Goal: Task Accomplishment & Management: Use online tool/utility

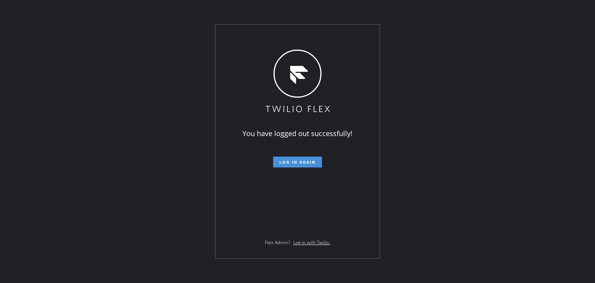
click at [302, 165] on span "Log in again" at bounding box center [297, 161] width 36 height 5
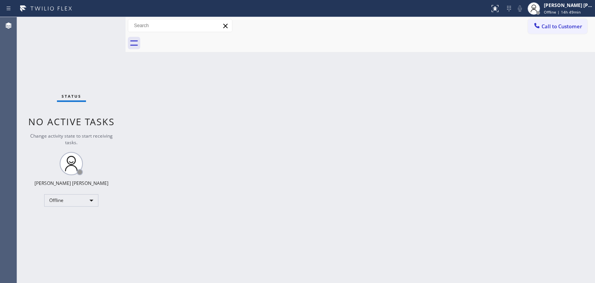
click at [220, 142] on div "Back to Dashboard Change Sender ID Customers Technicians Select a contact Outbo…" at bounding box center [359, 150] width 469 height 266
click at [91, 39] on div "Status No active tasks Change activity state to start receiving tasks. Edel Joh…" at bounding box center [71, 150] width 108 height 266
click at [568, 11] on span "Offline | 14h 59min" at bounding box center [562, 11] width 37 height 5
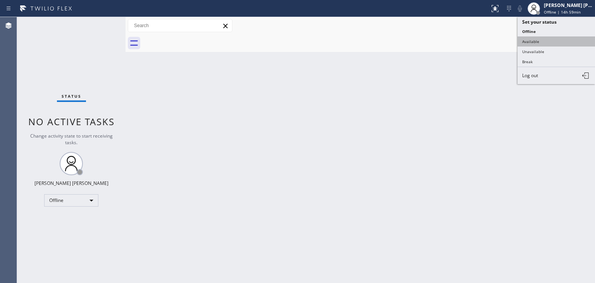
click at [548, 40] on button "Available" at bounding box center [555, 41] width 77 height 10
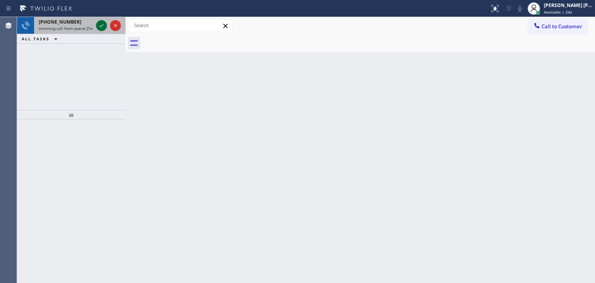
click at [102, 25] on icon at bounding box center [101, 25] width 9 height 9
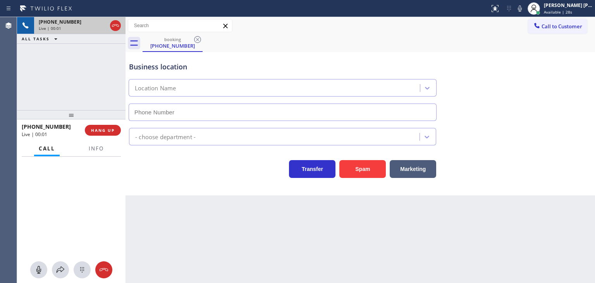
type input "(682) 686-2670"
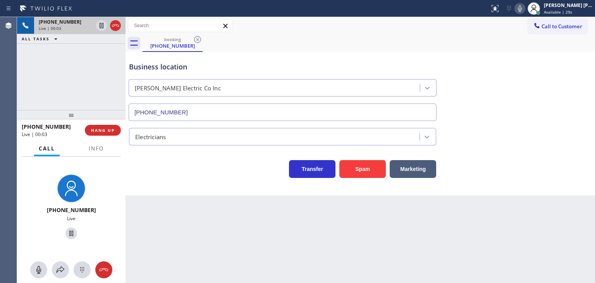
click at [524, 8] on icon at bounding box center [519, 8] width 9 height 9
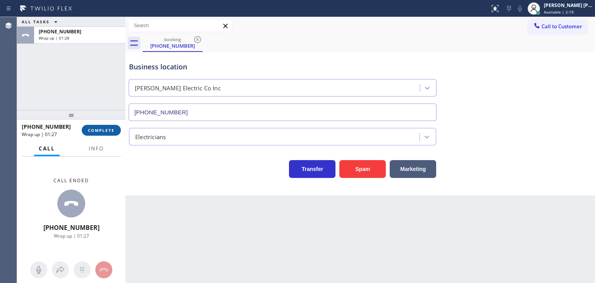
click at [99, 131] on span "COMPLETE" at bounding box center [101, 129] width 27 height 5
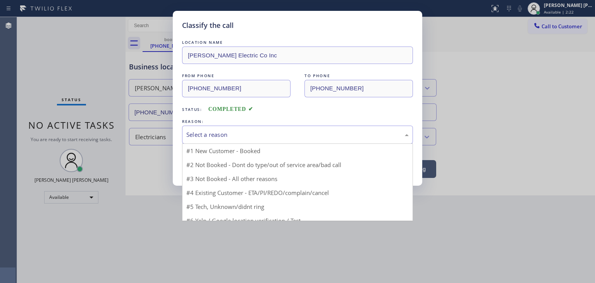
click at [213, 130] on div "Select a reason" at bounding box center [297, 134] width 222 height 9
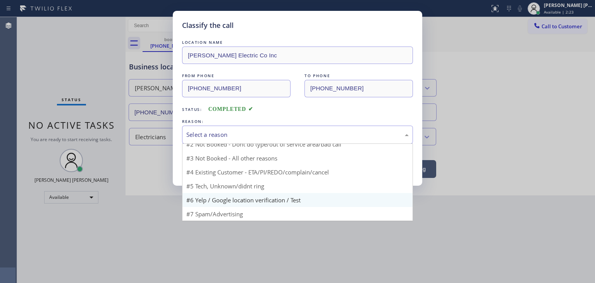
scroll to position [7, 0]
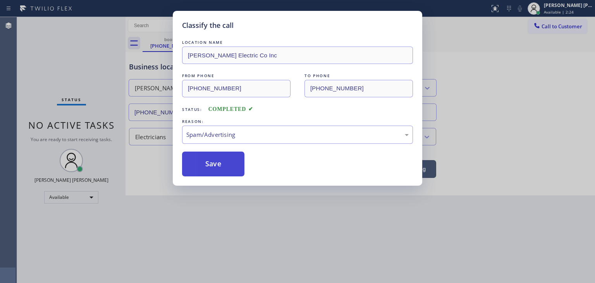
click at [213, 170] on button "Save" at bounding box center [213, 163] width 62 height 25
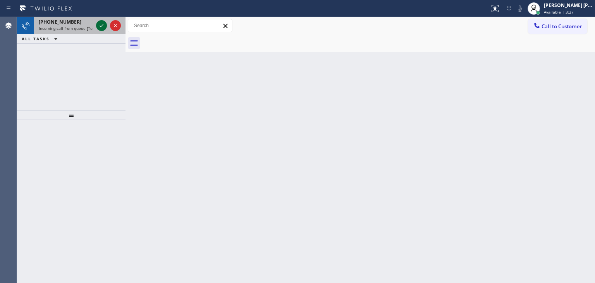
click at [103, 24] on icon at bounding box center [101, 25] width 9 height 9
click at [103, 25] on icon at bounding box center [101, 25] width 9 height 9
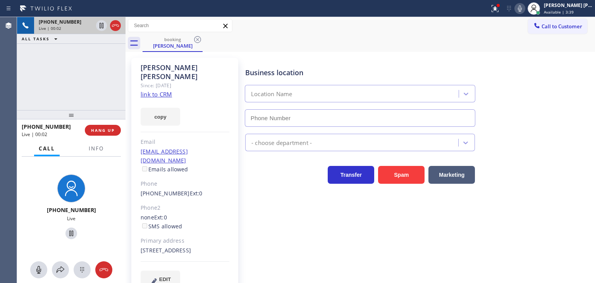
type input "(480) 405-4390"
click at [155, 90] on link "link to CRM" at bounding box center [156, 94] width 31 height 8
click at [524, 11] on icon at bounding box center [519, 8] width 9 height 9
click at [524, 7] on icon at bounding box center [519, 8] width 9 height 9
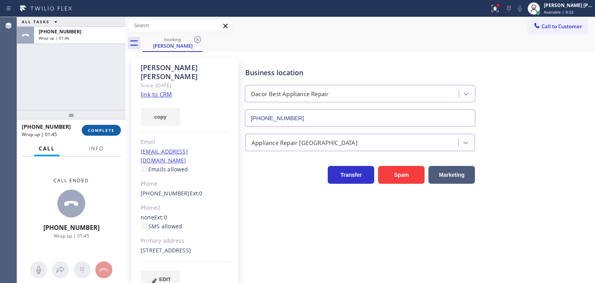
click at [108, 129] on span "COMPLETE" at bounding box center [101, 129] width 27 height 5
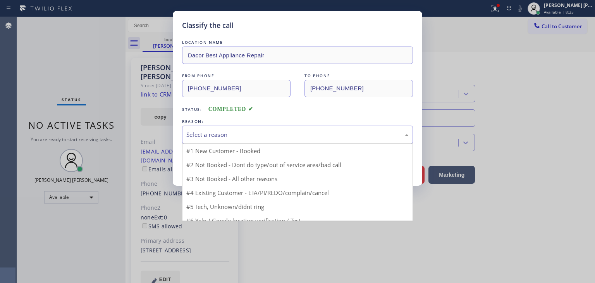
click at [234, 138] on div "Select a reason" at bounding box center [297, 134] width 222 height 9
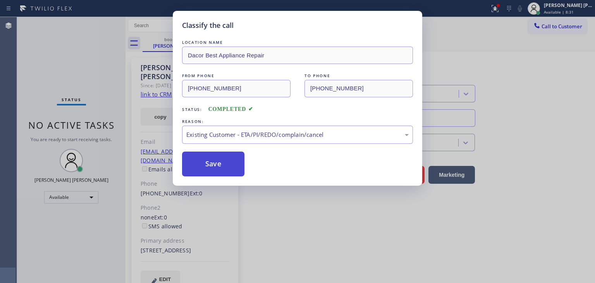
click at [225, 170] on button "Save" at bounding box center [213, 163] width 62 height 25
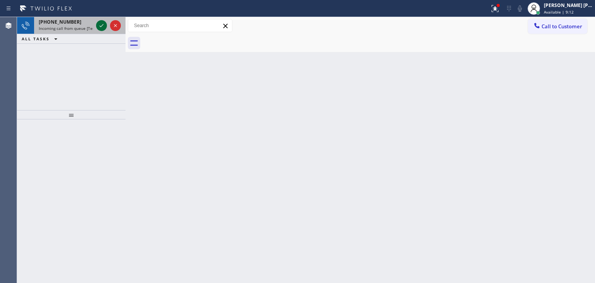
click at [100, 27] on icon at bounding box center [101, 25] width 9 height 9
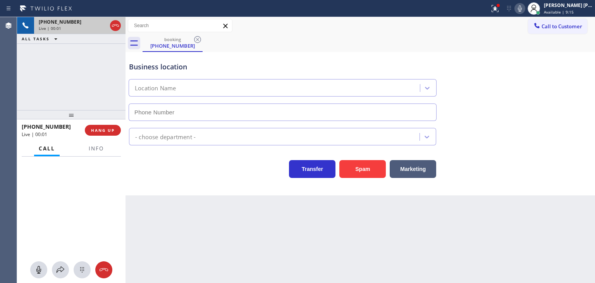
type input "(760) 388-9684"
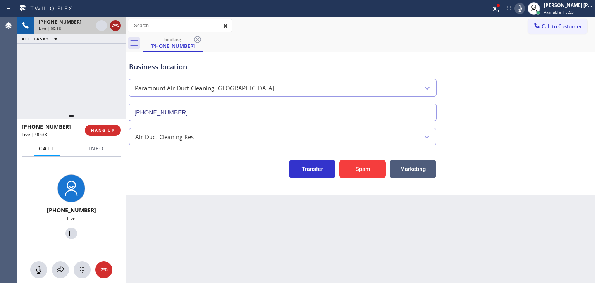
click at [117, 26] on icon at bounding box center [115, 25] width 9 height 9
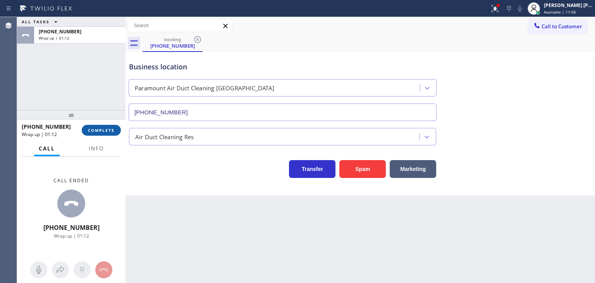
click at [110, 134] on button "COMPLETE" at bounding box center [101, 130] width 39 height 11
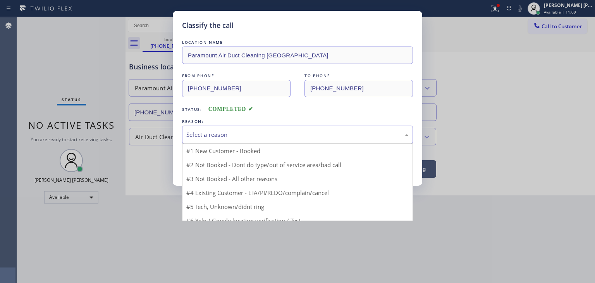
click at [222, 132] on div "Select a reason" at bounding box center [297, 134] width 222 height 9
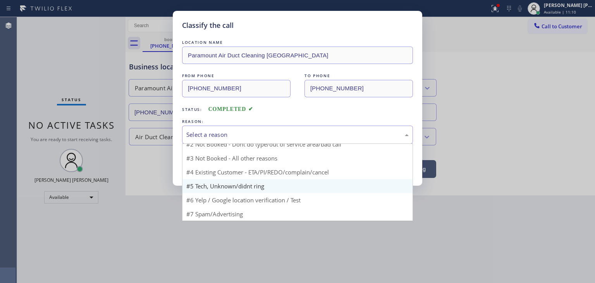
scroll to position [7, 0]
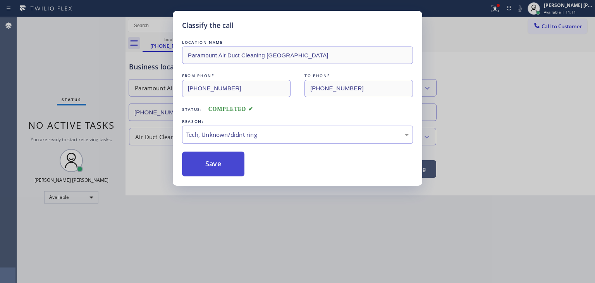
click at [212, 166] on button "Save" at bounding box center [213, 163] width 62 height 25
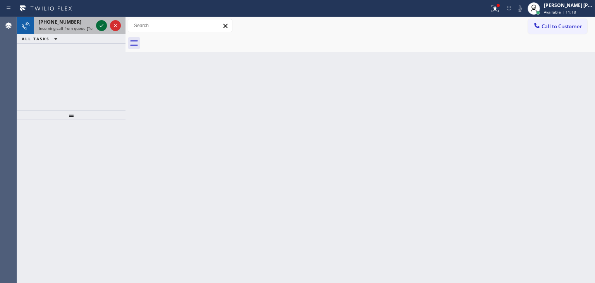
click at [103, 25] on icon at bounding box center [101, 25] width 9 height 9
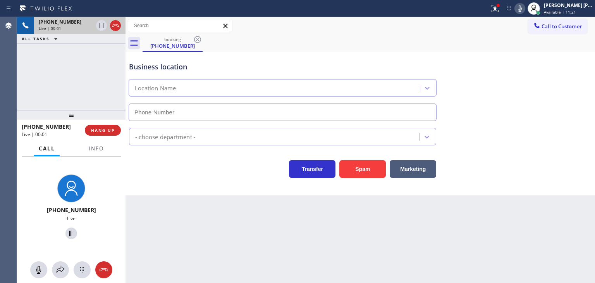
type input "(213) 444-7988"
click at [522, 7] on icon at bounding box center [520, 8] width 4 height 6
click at [522, 6] on icon at bounding box center [520, 8] width 4 height 6
click at [524, 8] on icon at bounding box center [519, 8] width 9 height 9
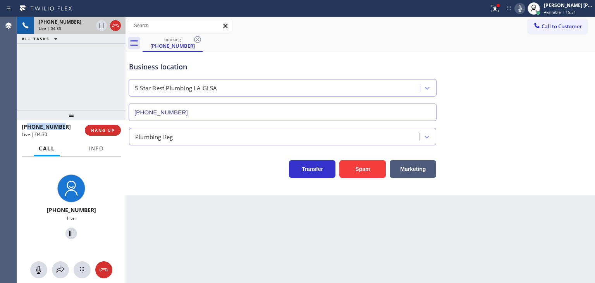
drag, startPoint x: 65, startPoint y: 127, endPoint x: 27, endPoint y: 130, distance: 37.3
click at [27, 130] on div "+16262178410" at bounding box center [51, 126] width 58 height 7
copy span "6262178410"
click at [96, 153] on button "Info" at bounding box center [96, 148] width 24 height 15
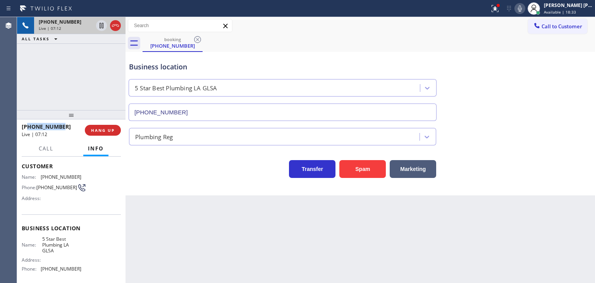
scroll to position [77, 0]
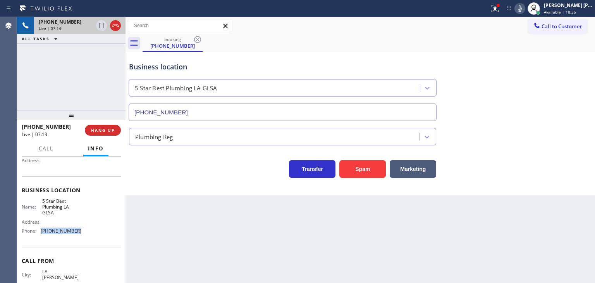
drag, startPoint x: 82, startPoint y: 233, endPoint x: 37, endPoint y: 232, distance: 44.9
click at [37, 232] on div "Name: 5 Star Best Plumbing LA GLSA Address: Phone: (213) 444-7988" at bounding box center [71, 217] width 99 height 39
copy div "(213) 444-7988"
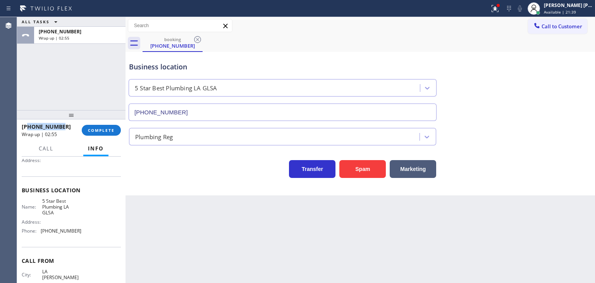
drag, startPoint x: 61, startPoint y: 127, endPoint x: 29, endPoint y: 129, distance: 31.9
click at [29, 129] on div "+16262178410" at bounding box center [49, 126] width 55 height 7
copy span "6262178410"
click at [98, 129] on span "COMPLETE" at bounding box center [101, 129] width 27 height 5
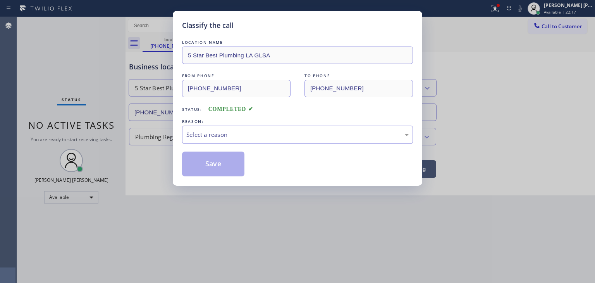
click at [231, 135] on div "Select a reason" at bounding box center [297, 134] width 222 height 9
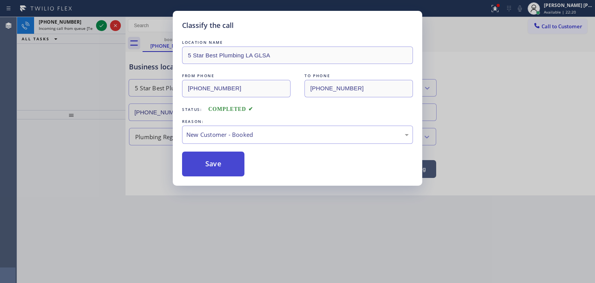
click at [212, 163] on button "Save" at bounding box center [213, 163] width 62 height 25
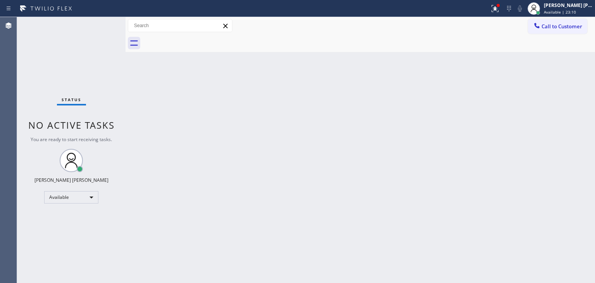
click at [101, 27] on div "Status No active tasks You are ready to start receiving tasks. Edel John Suson …" at bounding box center [71, 150] width 108 height 266
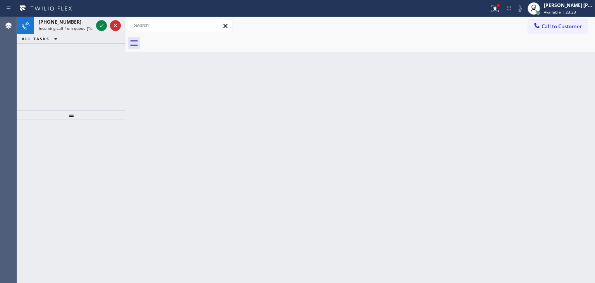
drag, startPoint x: 101, startPoint y: 25, endPoint x: 101, endPoint y: 56, distance: 31.4
click at [101, 25] on icon at bounding box center [101, 25] width 9 height 9
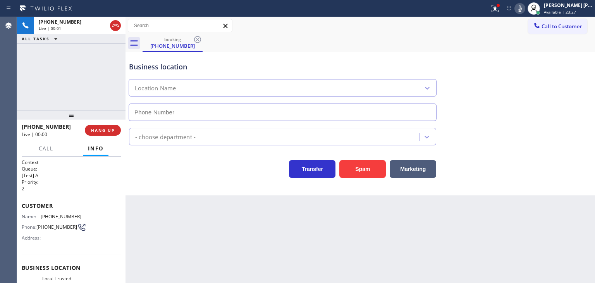
type input "(562) 456-3053"
click at [524, 7] on icon at bounding box center [519, 8] width 9 height 9
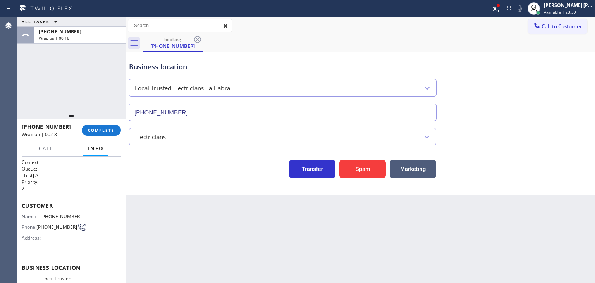
drag, startPoint x: 578, startPoint y: 6, endPoint x: 573, endPoint y: 29, distance: 23.8
click at [578, 6] on div "Edel John Suson" at bounding box center [568, 5] width 49 height 7
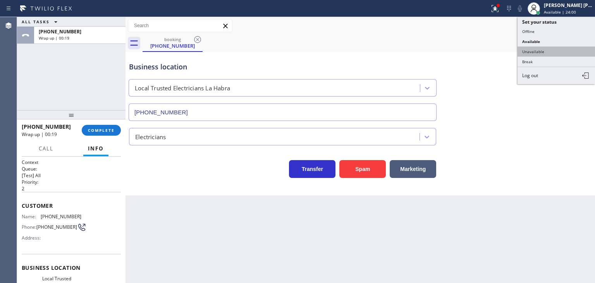
click at [566, 53] on button "Unavailable" at bounding box center [555, 51] width 77 height 10
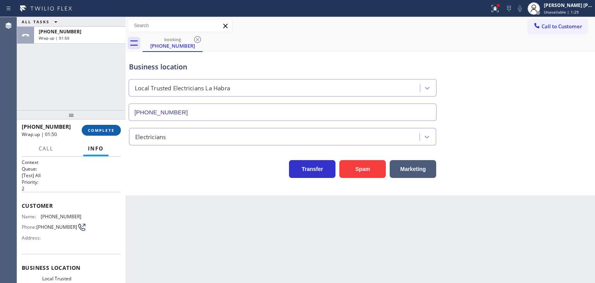
click at [93, 132] on span "COMPLETE" at bounding box center [101, 129] width 27 height 5
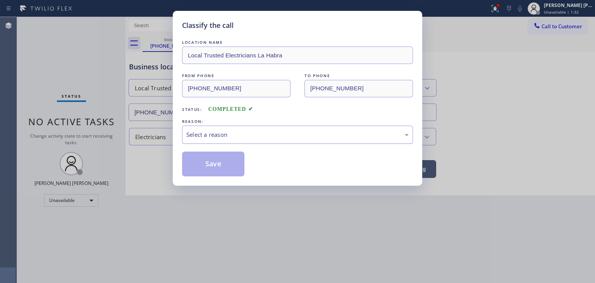
click at [257, 129] on div "Select a reason" at bounding box center [297, 134] width 231 height 18
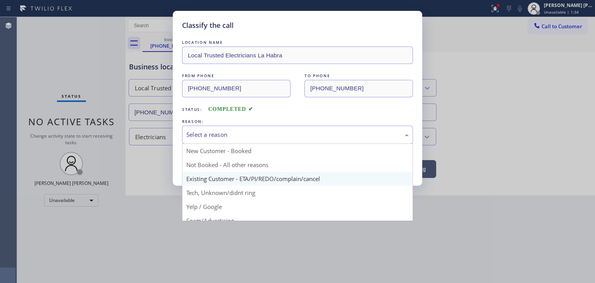
scroll to position [39, 0]
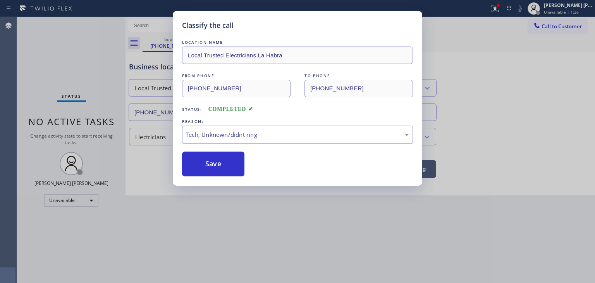
click at [225, 159] on button "Save" at bounding box center [213, 163] width 62 height 25
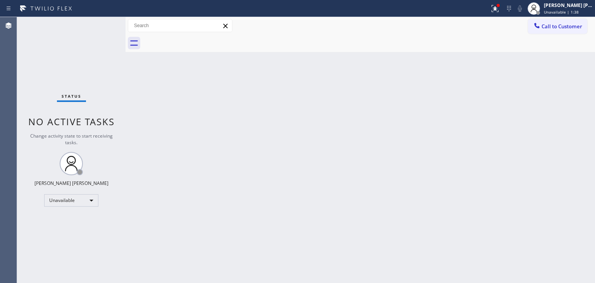
click at [582, 8] on div "Edel John Suson Unavailable | 1:38" at bounding box center [568, 9] width 53 height 14
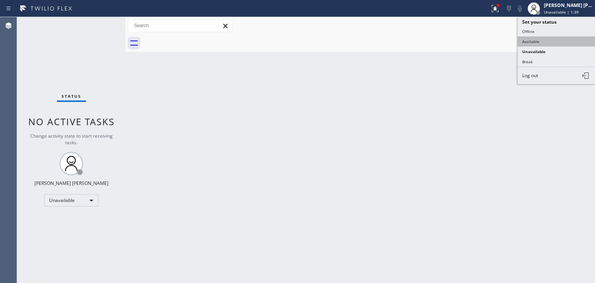
click at [551, 41] on button "Available" at bounding box center [555, 41] width 77 height 10
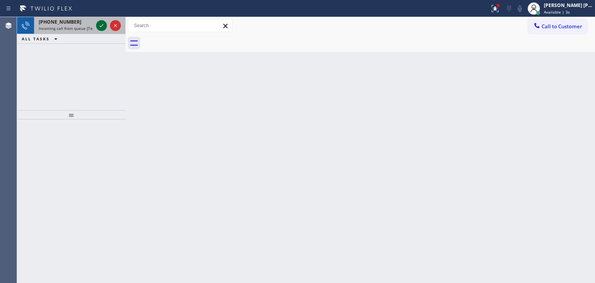
click at [102, 23] on icon at bounding box center [101, 25] width 9 height 9
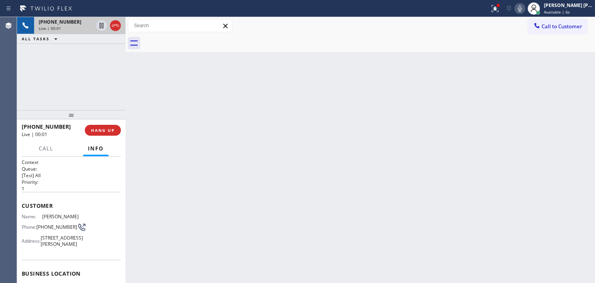
scroll to position [39, 0]
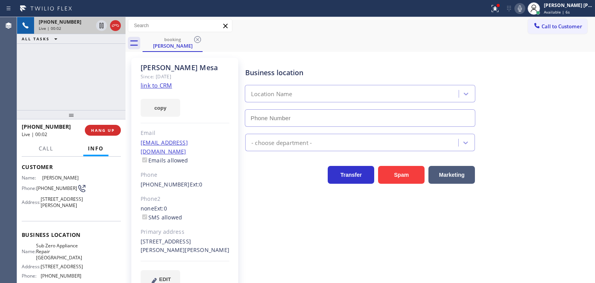
type input "(708) 316-0603"
click at [160, 84] on link "link to CRM" at bounding box center [156, 85] width 31 height 8
click at [524, 8] on icon at bounding box center [519, 8] width 9 height 9
click at [522, 7] on icon at bounding box center [520, 8] width 4 height 6
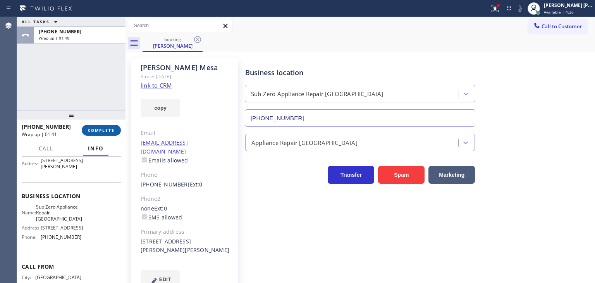
click at [107, 130] on span "COMPLETE" at bounding box center [101, 129] width 27 height 5
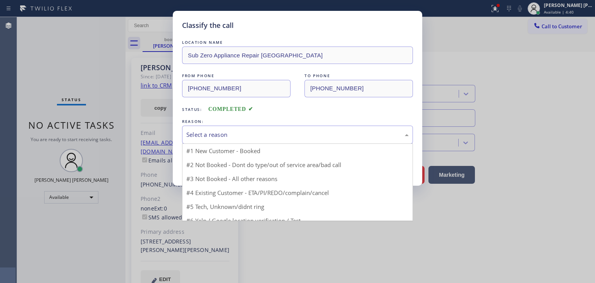
click at [211, 137] on div "Select a reason" at bounding box center [297, 134] width 222 height 9
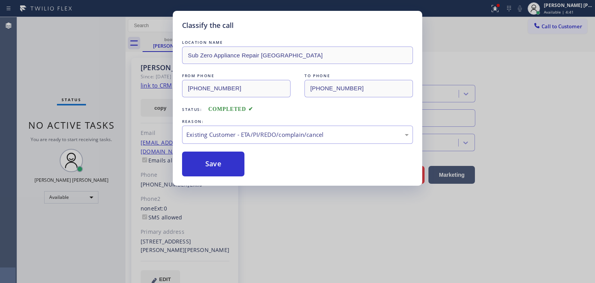
drag, startPoint x: 212, startPoint y: 164, endPoint x: 276, endPoint y: 93, distance: 95.7
click at [213, 163] on button "Save" at bounding box center [213, 163] width 62 height 25
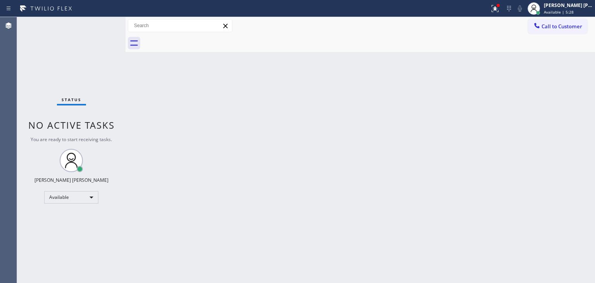
click at [91, 46] on div "Status No active tasks You are ready to start receiving tasks. Edel John Suson …" at bounding box center [71, 150] width 108 height 266
click at [102, 21] on div "Status No active tasks You are ready to start receiving tasks. Edel John Suson …" at bounding box center [71, 150] width 108 height 266
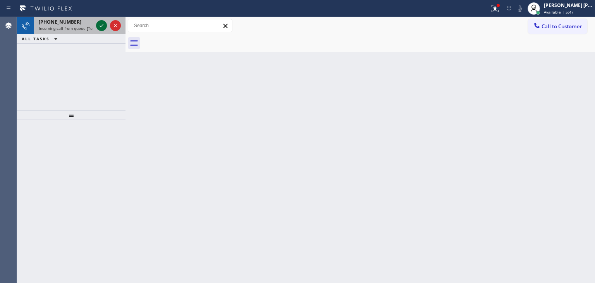
click at [102, 21] on icon at bounding box center [101, 25] width 9 height 9
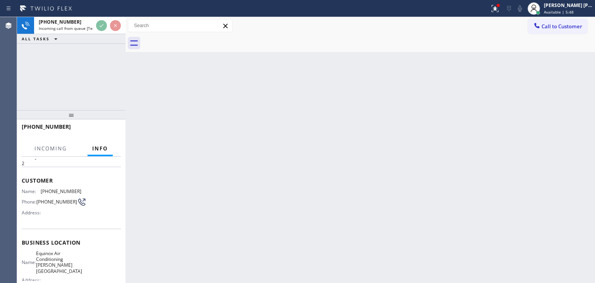
scroll to position [39, 0]
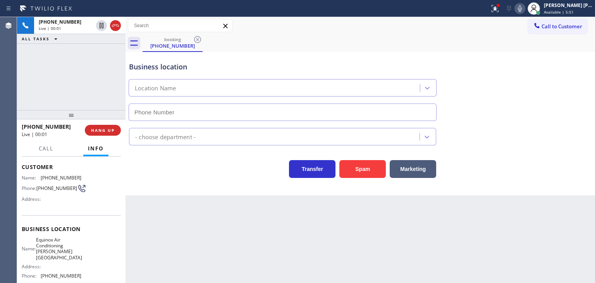
type input "(626) 240-5454"
click at [524, 4] on icon at bounding box center [519, 8] width 9 height 9
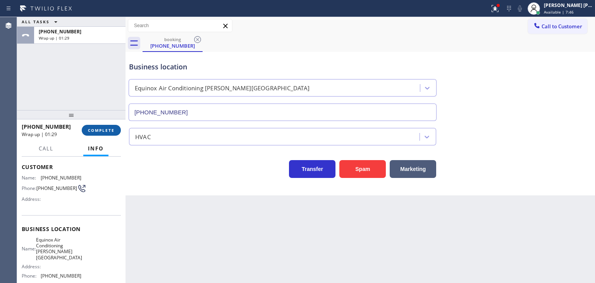
click at [102, 134] on button "COMPLETE" at bounding box center [101, 130] width 39 height 11
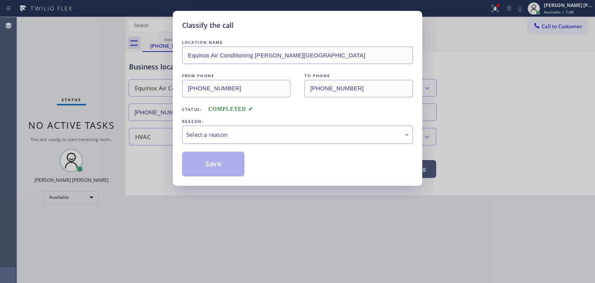
click at [214, 134] on div "Select a reason" at bounding box center [297, 134] width 222 height 9
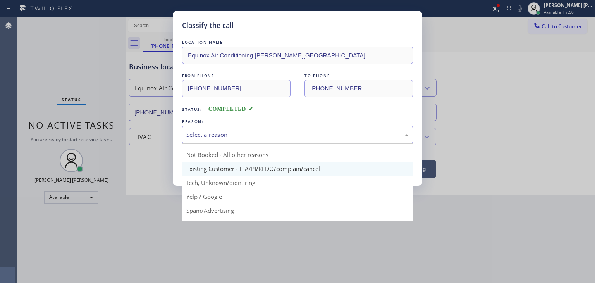
scroll to position [39, 0]
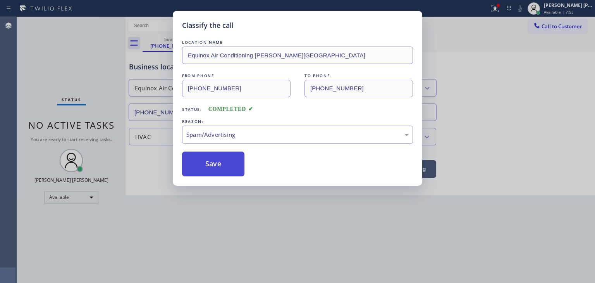
click at [217, 163] on button "Save" at bounding box center [213, 163] width 62 height 25
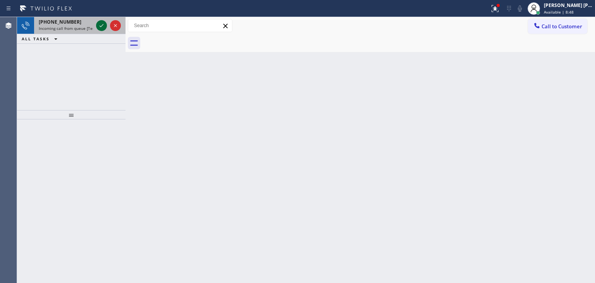
click at [103, 25] on icon at bounding box center [101, 25] width 9 height 9
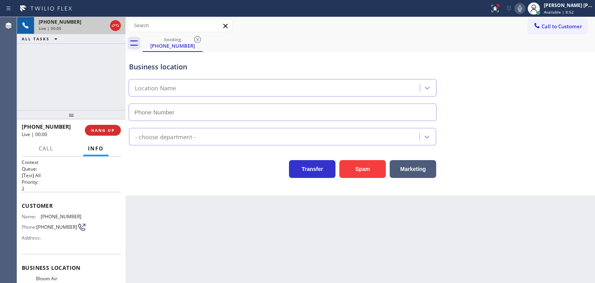
type input "(929) 605-4404"
click at [524, 9] on icon at bounding box center [519, 8] width 9 height 9
click at [522, 9] on rect at bounding box center [519, 7] width 5 height 5
click at [524, 8] on icon at bounding box center [519, 8] width 9 height 9
click at [524, 7] on icon at bounding box center [519, 8] width 9 height 9
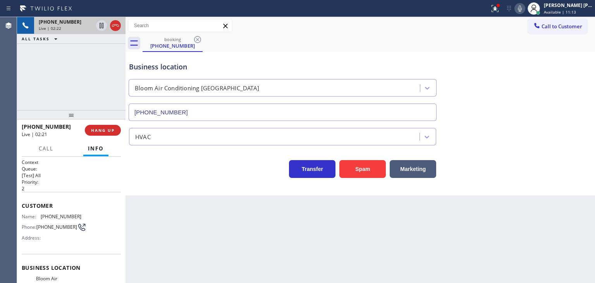
click at [524, 9] on icon at bounding box center [519, 8] width 9 height 9
click at [524, 4] on icon at bounding box center [519, 8] width 9 height 9
click at [524, 12] on icon at bounding box center [519, 8] width 9 height 9
drag, startPoint x: 67, startPoint y: 127, endPoint x: 28, endPoint y: 123, distance: 39.3
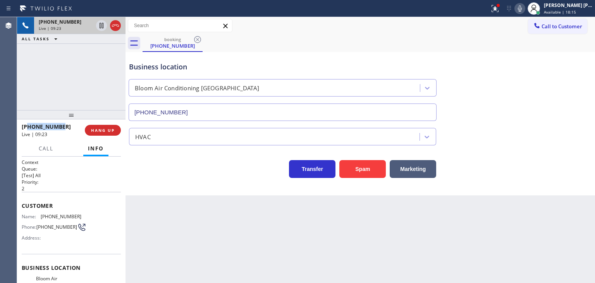
click at [28, 123] on div "+19292000275" at bounding box center [51, 126] width 58 height 7
copy span "9292000275"
click at [524, 9] on icon at bounding box center [519, 8] width 9 height 9
click at [522, 9] on icon at bounding box center [520, 8] width 4 height 6
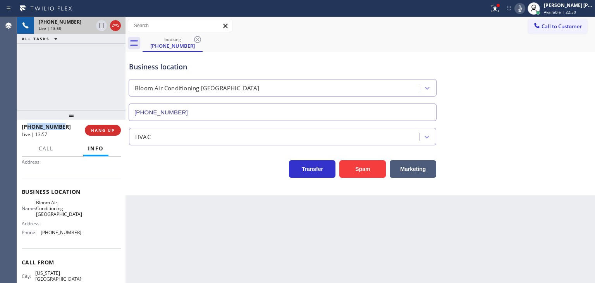
scroll to position [77, 0]
drag, startPoint x: 78, startPoint y: 230, endPoint x: 36, endPoint y: 230, distance: 41.4
click at [36, 230] on div "Name: Bloom Air Conditioning Sheepshead Bay Address: Phone: (929) 605-4404" at bounding box center [71, 217] width 99 height 39
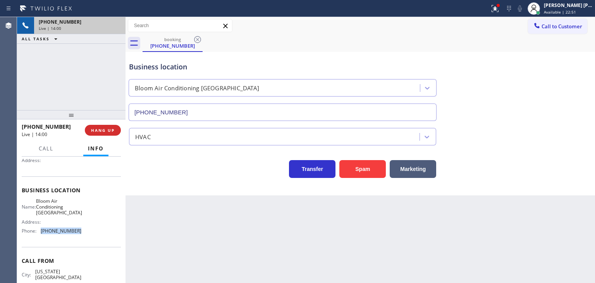
copy div "(929) 605-4404"
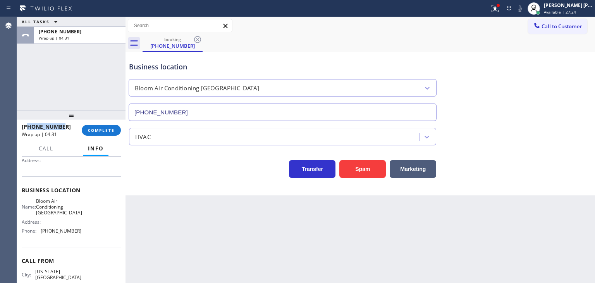
drag, startPoint x: 63, startPoint y: 125, endPoint x: 27, endPoint y: 125, distance: 36.8
click at [27, 125] on div "+19292000275" at bounding box center [49, 126] width 55 height 7
copy span "9292000275"
click at [96, 132] on span "COMPLETE" at bounding box center [101, 129] width 27 height 5
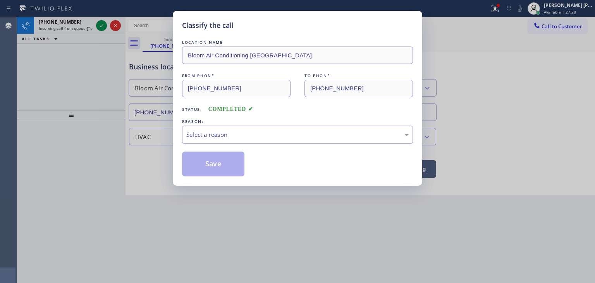
click at [208, 133] on div "Select a reason" at bounding box center [297, 134] width 222 height 9
click at [209, 166] on button "Save" at bounding box center [213, 163] width 62 height 25
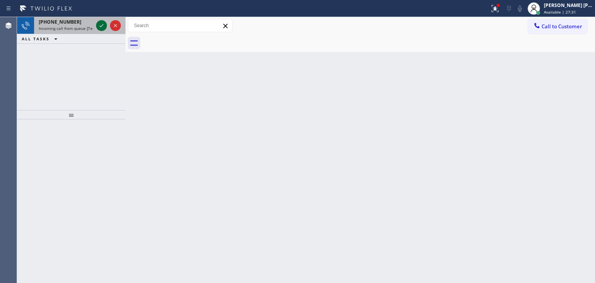
click at [102, 24] on icon at bounding box center [101, 25] width 9 height 9
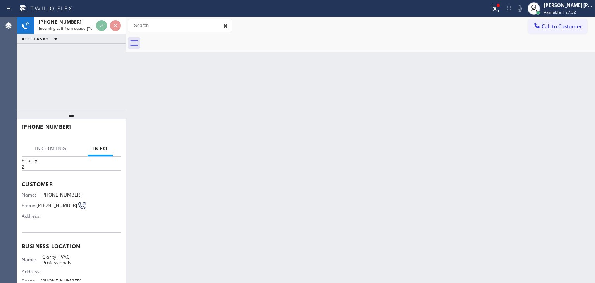
scroll to position [39, 0]
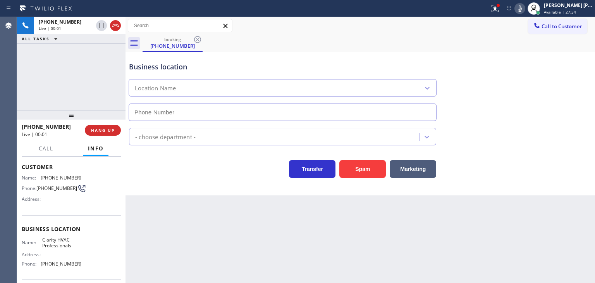
type input "(719) 624-0387"
click at [524, 11] on icon at bounding box center [519, 8] width 9 height 9
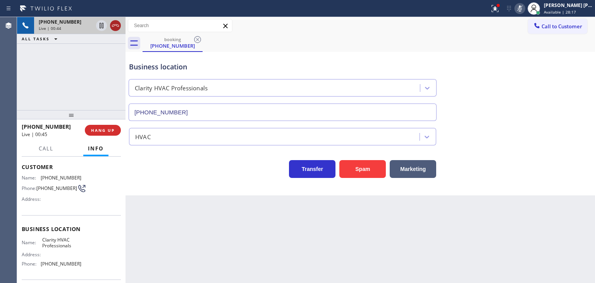
click at [113, 30] on button at bounding box center [115, 25] width 11 height 11
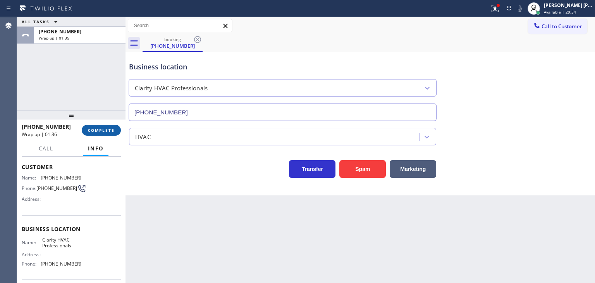
click at [109, 135] on button "COMPLETE" at bounding box center [101, 130] width 39 height 11
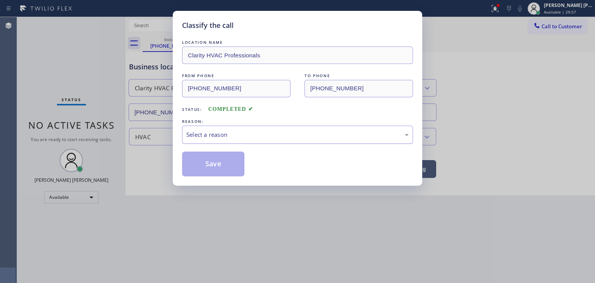
click at [259, 132] on div "Select a reason" at bounding box center [297, 134] width 222 height 9
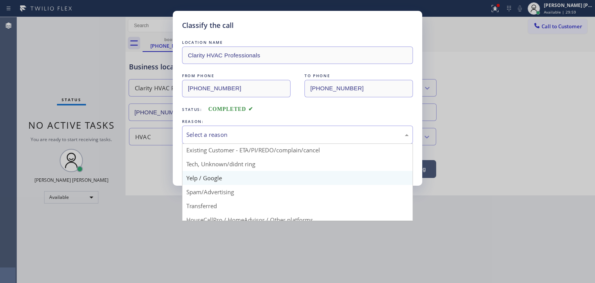
scroll to position [48, 0]
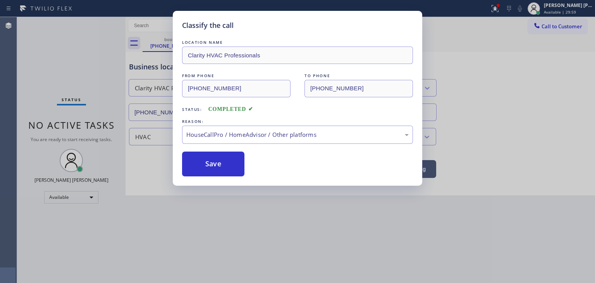
drag, startPoint x: 235, startPoint y: 197, endPoint x: 226, endPoint y: 185, distance: 15.3
click at [213, 162] on button "Save" at bounding box center [213, 163] width 62 height 25
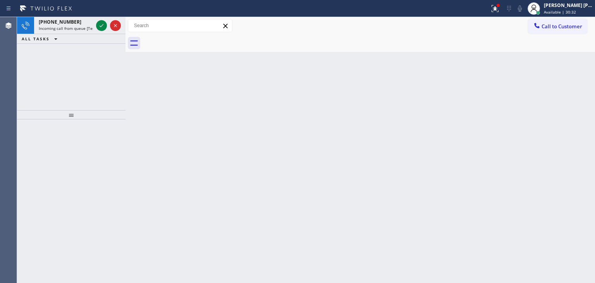
drag, startPoint x: 104, startPoint y: 25, endPoint x: 103, endPoint y: 59, distance: 34.1
click at [104, 25] on icon at bounding box center [101, 25] width 9 height 9
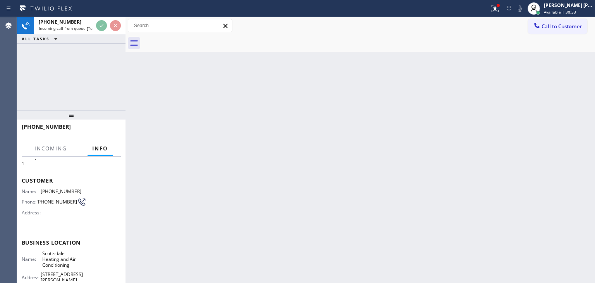
scroll to position [39, 0]
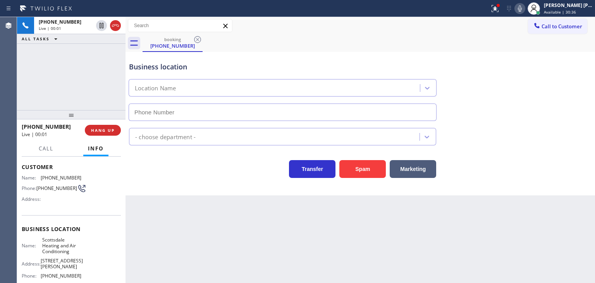
type input "(480) 386-9826"
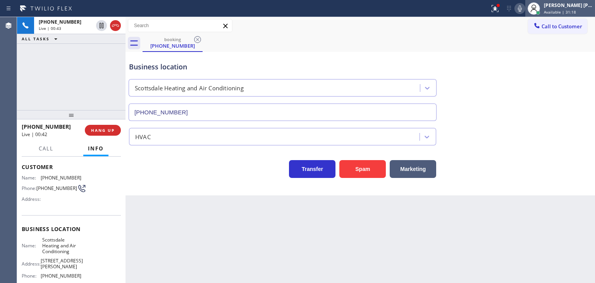
click at [568, 7] on div "Edel John Suson" at bounding box center [568, 5] width 49 height 7
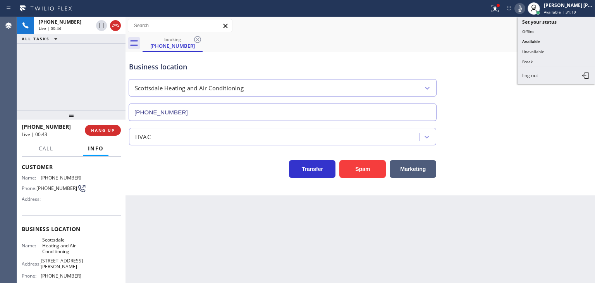
drag, startPoint x: 555, startPoint y: 47, endPoint x: 497, endPoint y: 42, distance: 58.7
click at [555, 48] on button "Unavailable" at bounding box center [555, 51] width 77 height 10
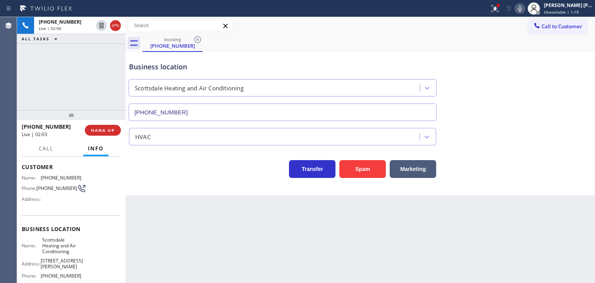
scroll to position [77, 0]
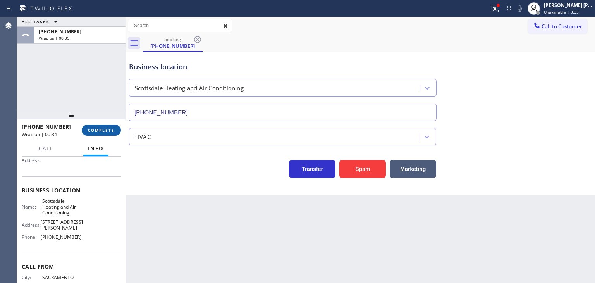
click at [97, 131] on span "COMPLETE" at bounding box center [101, 129] width 27 height 5
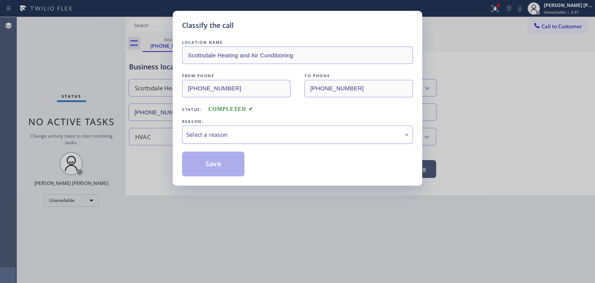
click at [209, 132] on div "Select a reason" at bounding box center [297, 134] width 222 height 9
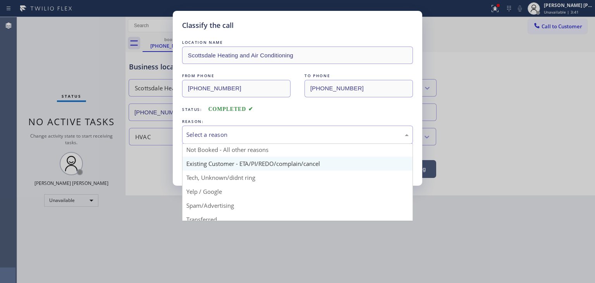
scroll to position [39, 0]
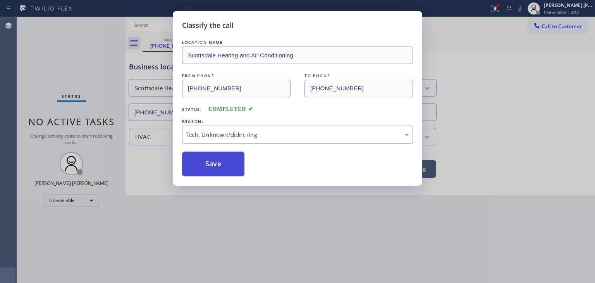
click at [226, 160] on button "Save" at bounding box center [213, 163] width 62 height 25
